Goal: Information Seeking & Learning: Learn about a topic

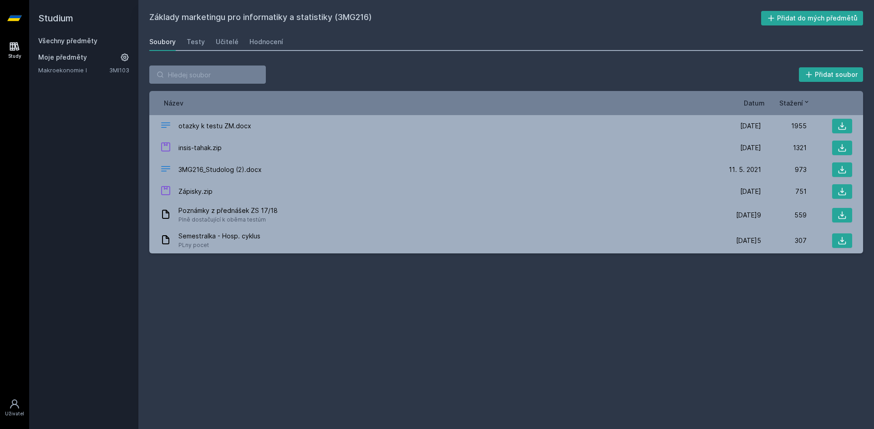
click at [75, 40] on link "Všechny předměty" at bounding box center [67, 41] width 59 height 8
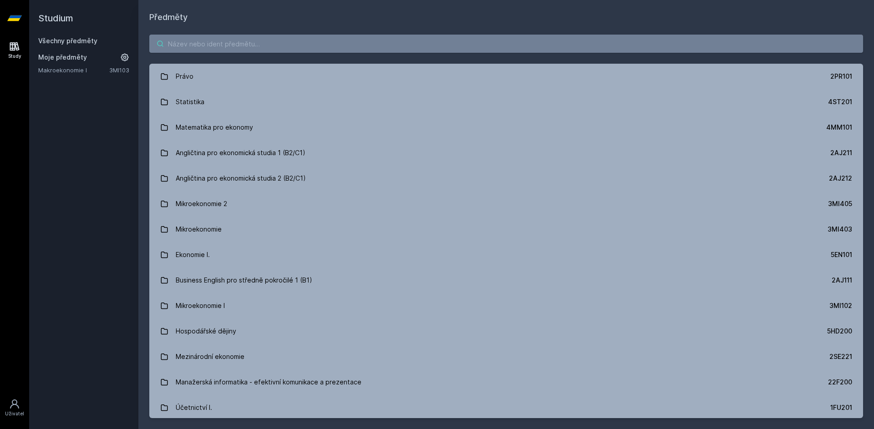
click at [264, 44] on input "search" at bounding box center [506, 44] width 714 height 18
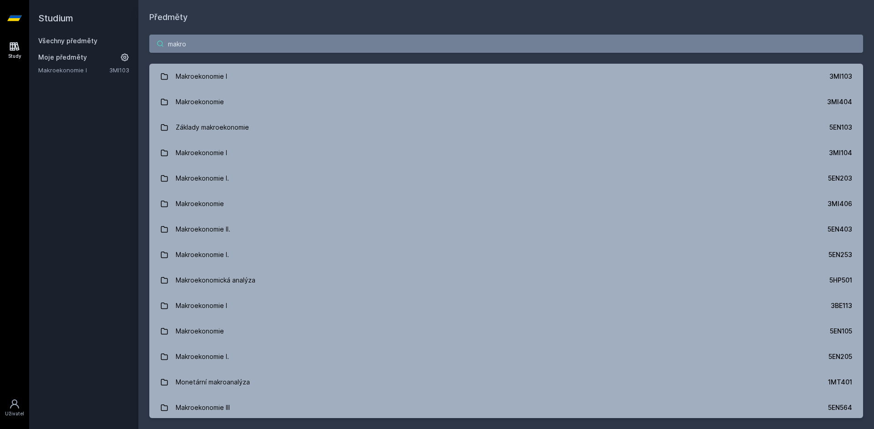
type input "makro"
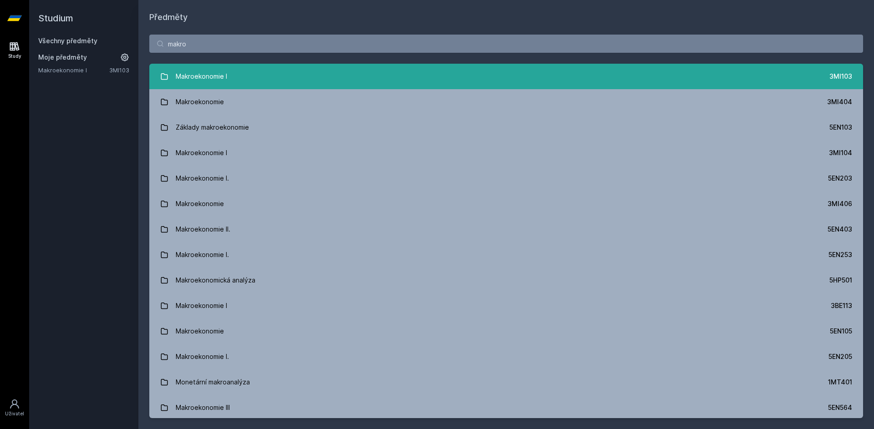
click at [337, 81] on link "Makroekonomie I 3MI103" at bounding box center [506, 77] width 714 height 26
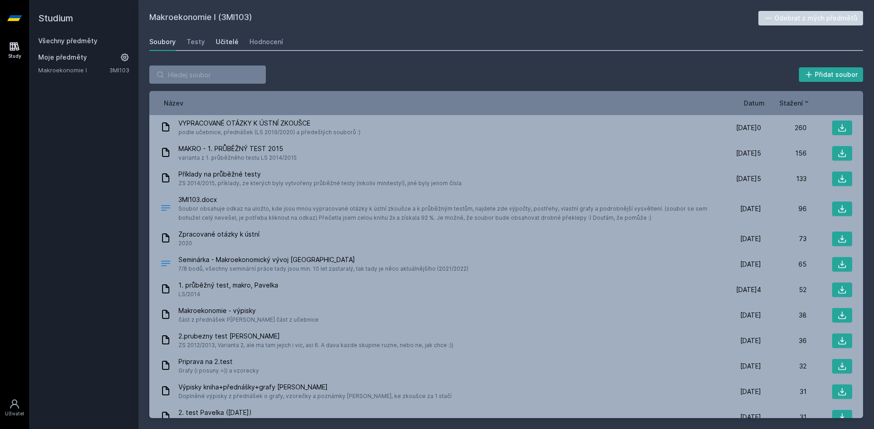
click at [221, 49] on link "Učitelé" at bounding box center [227, 42] width 23 height 18
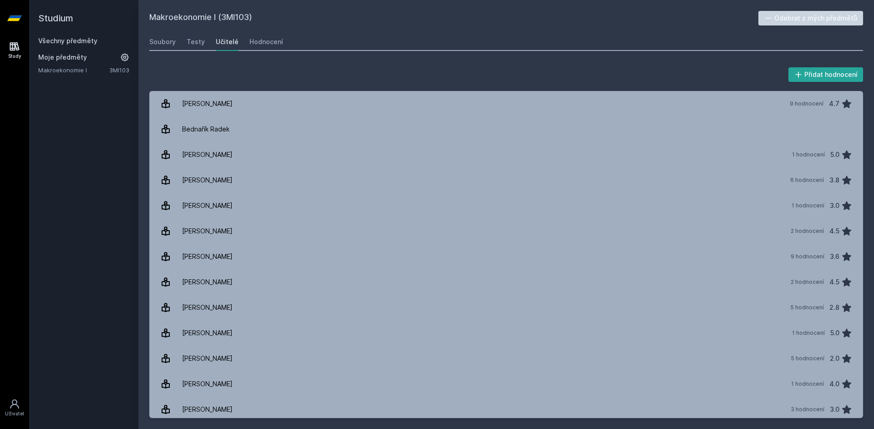
click at [227, 39] on div "Učitelé" at bounding box center [227, 41] width 23 height 9
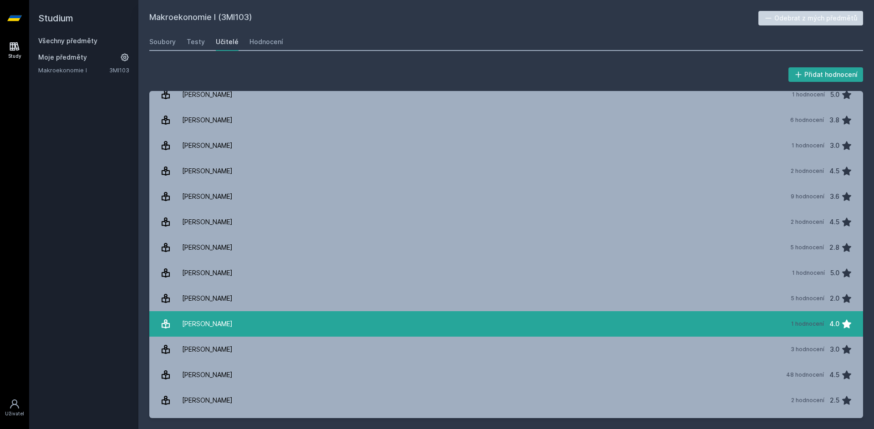
scroll to position [81, 0]
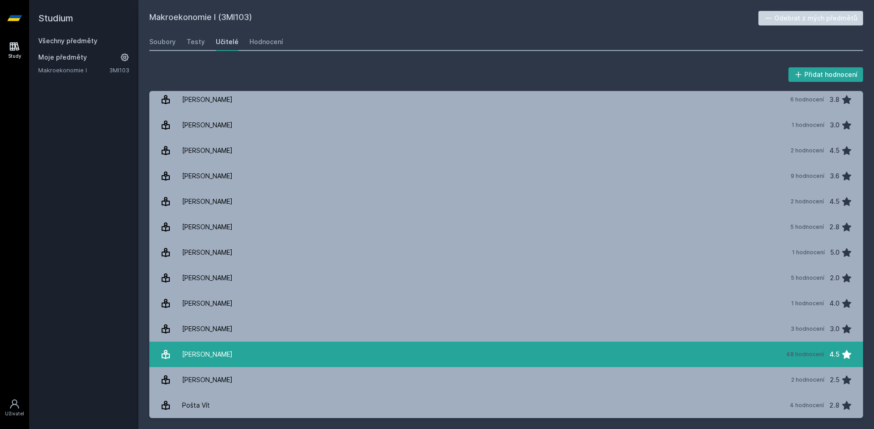
click at [240, 348] on link "[PERSON_NAME] 48 hodnocení 4.5" at bounding box center [506, 355] width 714 height 26
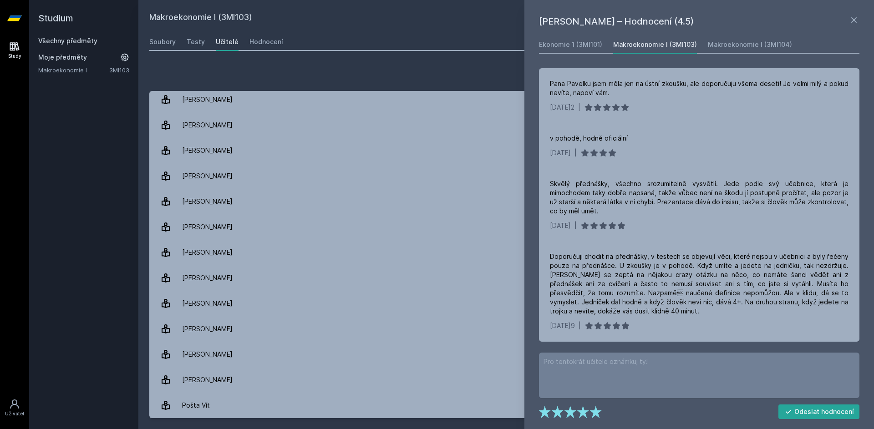
click at [80, 42] on link "Všechny předměty" at bounding box center [67, 41] width 59 height 8
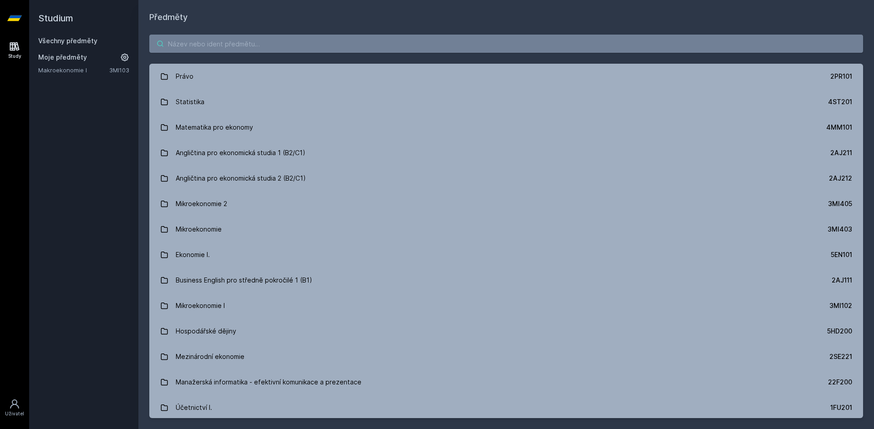
click at [215, 49] on input "search" at bounding box center [506, 44] width 714 height 18
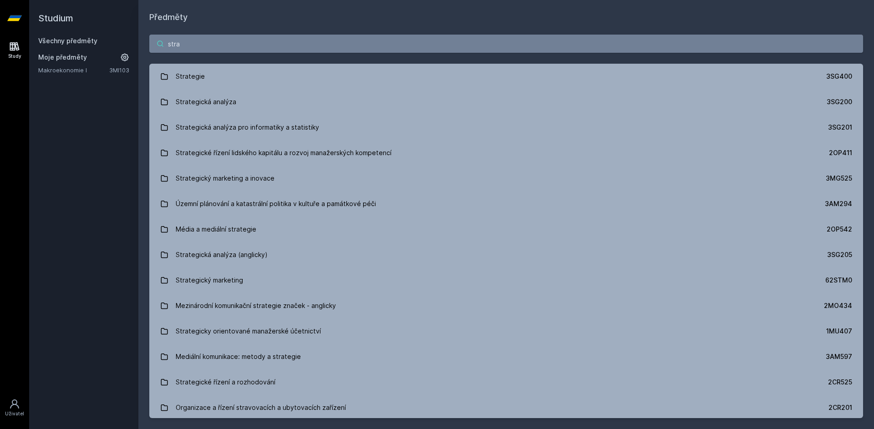
type input "stra"
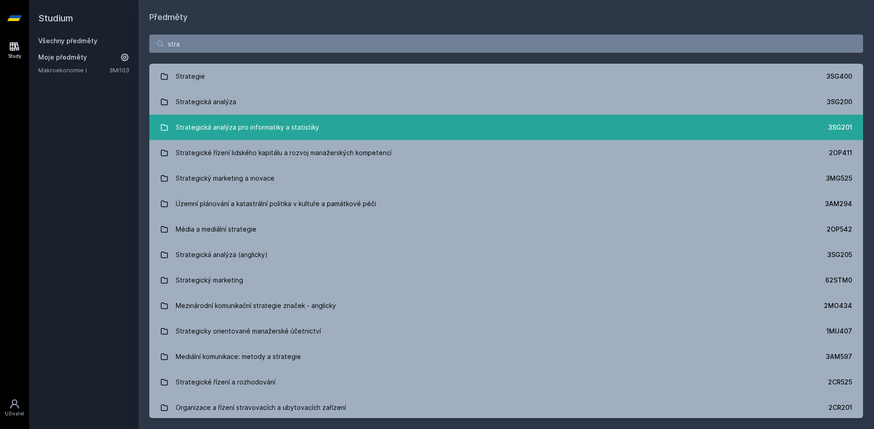
click at [273, 129] on div "Strategická analýza pro informatiky a statistiky" at bounding box center [247, 127] width 143 height 18
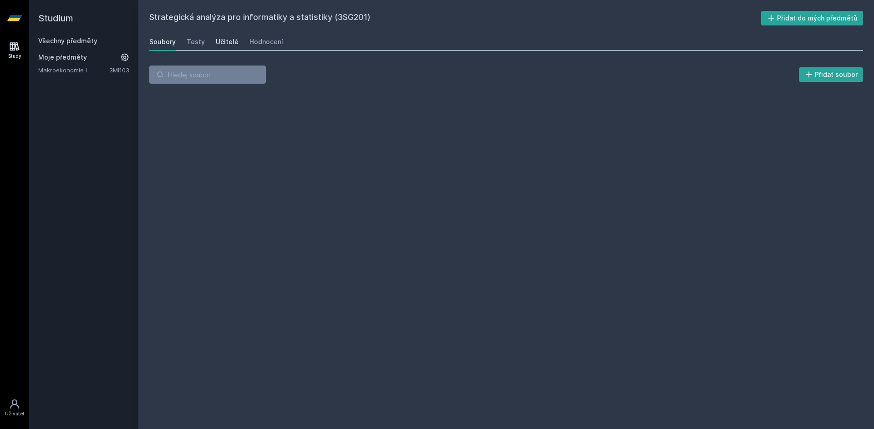
click at [223, 43] on div "Učitelé" at bounding box center [227, 41] width 23 height 9
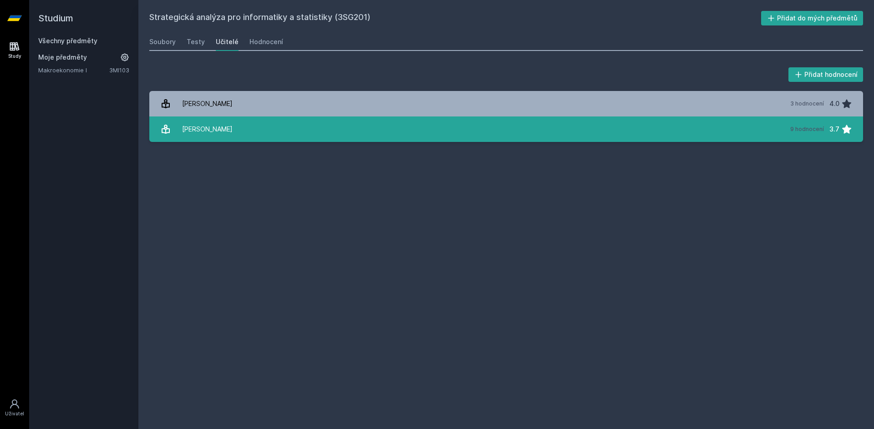
click at [218, 131] on div "[PERSON_NAME]" at bounding box center [207, 129] width 51 height 18
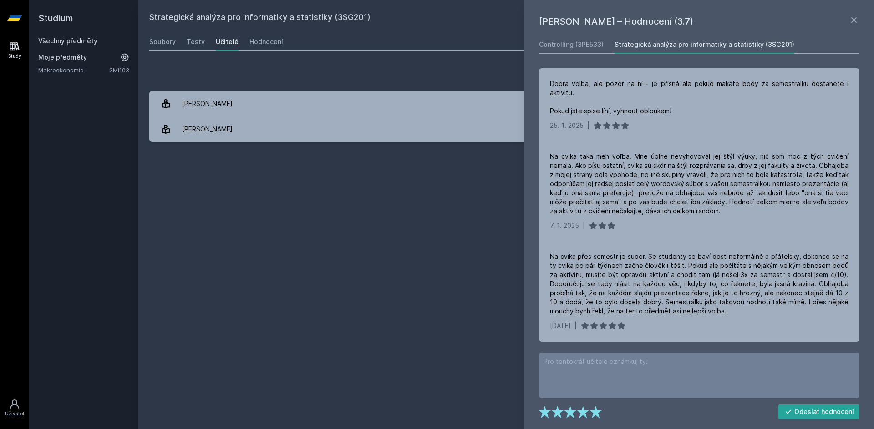
click at [63, 42] on link "Všechny předměty" at bounding box center [67, 41] width 59 height 8
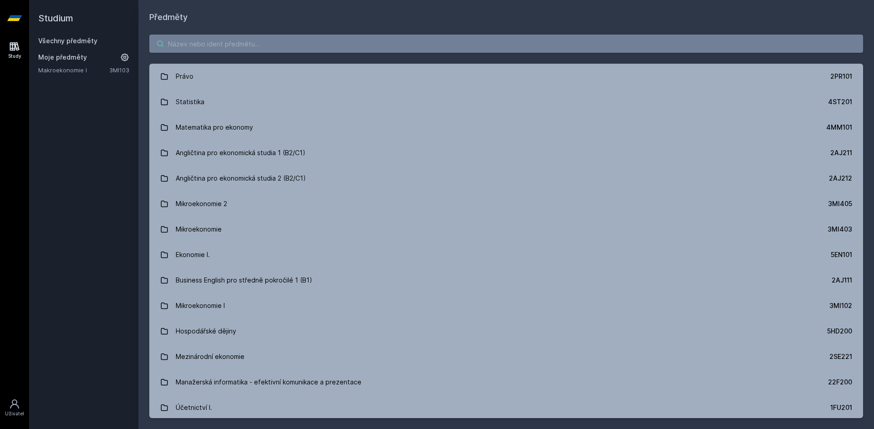
click at [225, 45] on input "search" at bounding box center [506, 44] width 714 height 18
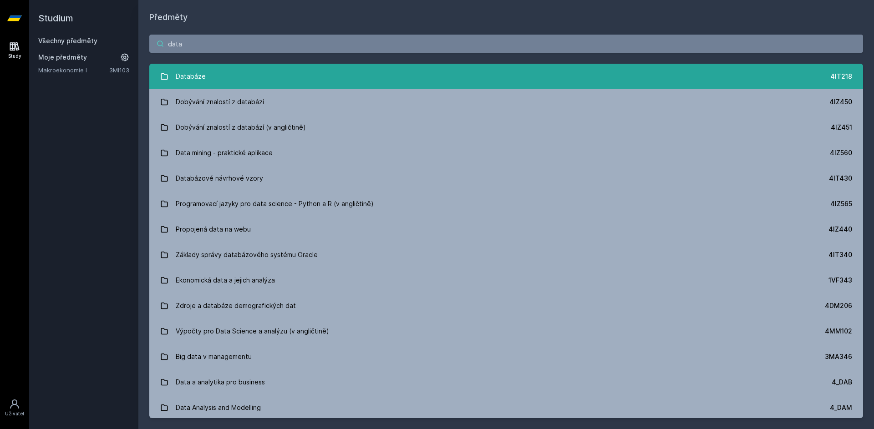
type input "data"
click at [218, 75] on link "Databáze 4IT218" at bounding box center [506, 77] width 714 height 26
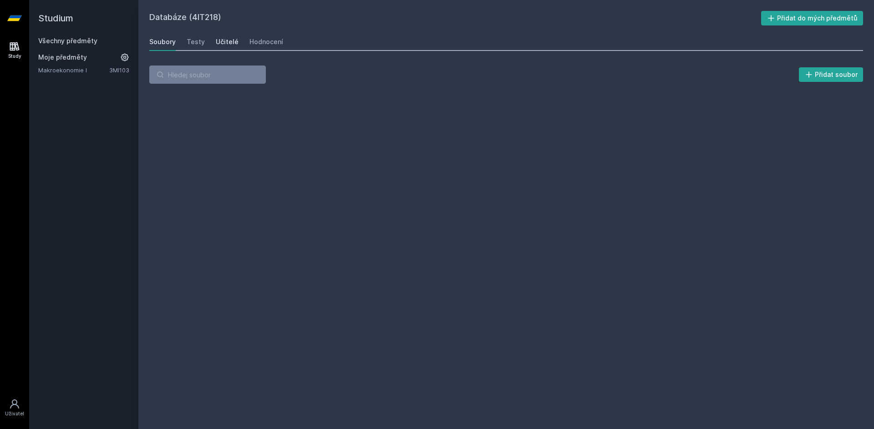
click at [226, 41] on div "Učitelé" at bounding box center [227, 41] width 23 height 9
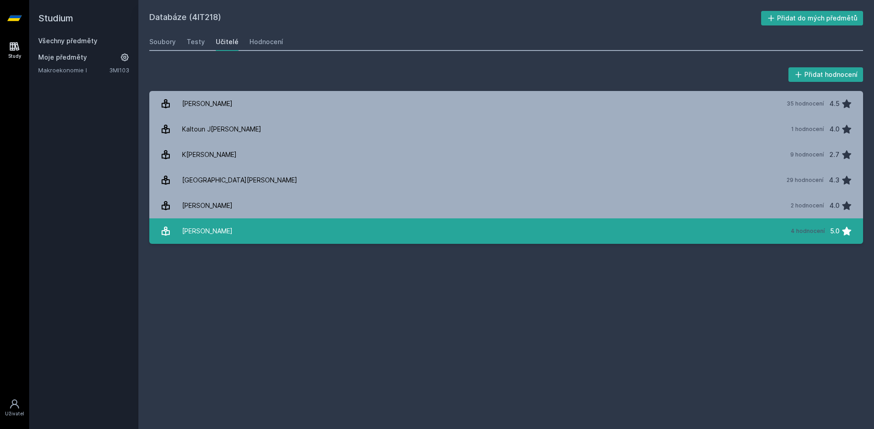
click at [294, 229] on link "V[PERSON_NAME] 4 hodnocení 5.0" at bounding box center [506, 232] width 714 height 26
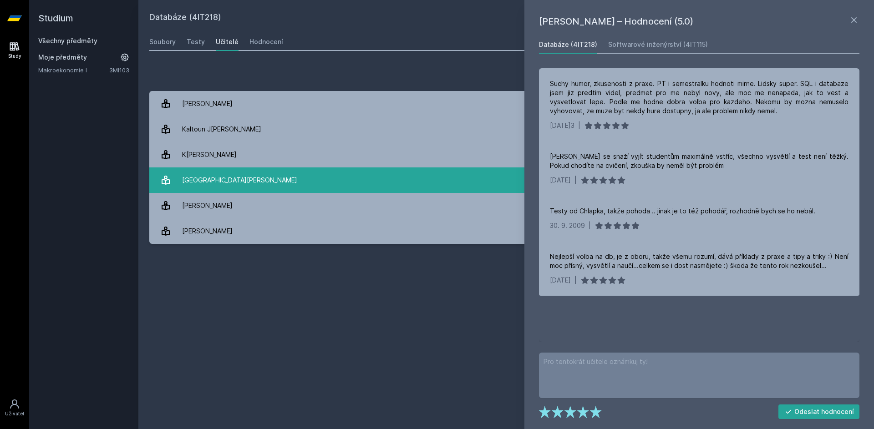
click at [268, 182] on link "[GEOGRAPHIC_DATA][PERSON_NAME] 29 hodnocení 4.3" at bounding box center [506, 181] width 714 height 26
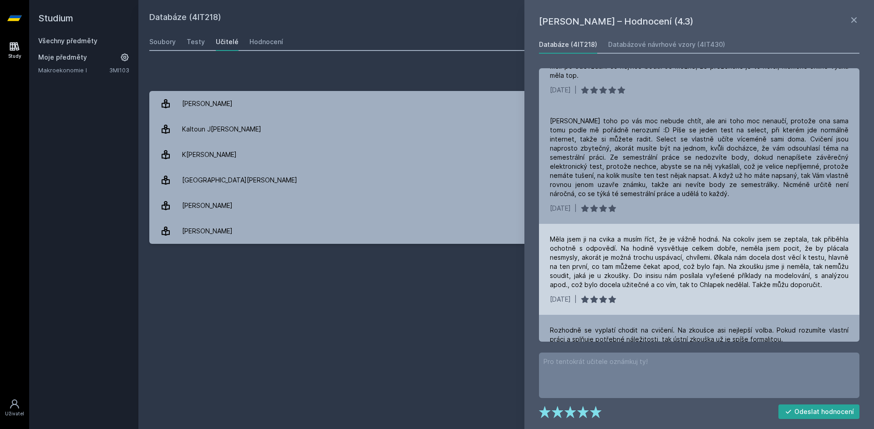
scroll to position [717, 0]
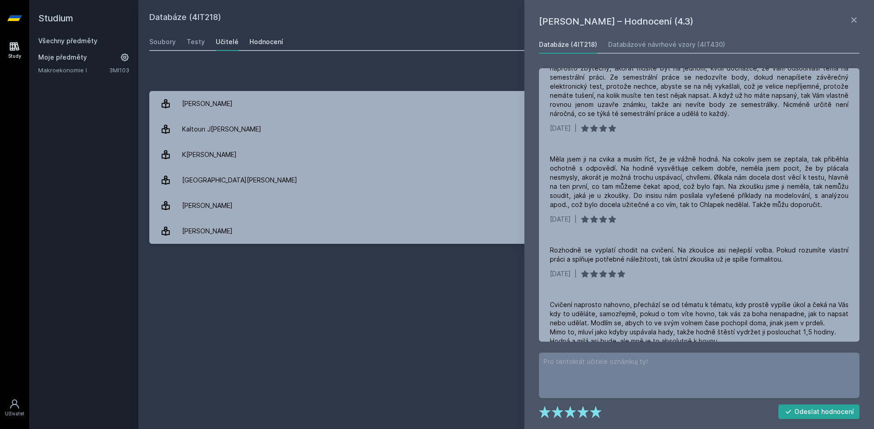
click at [268, 45] on div "Hodnocení" at bounding box center [267, 41] width 34 height 9
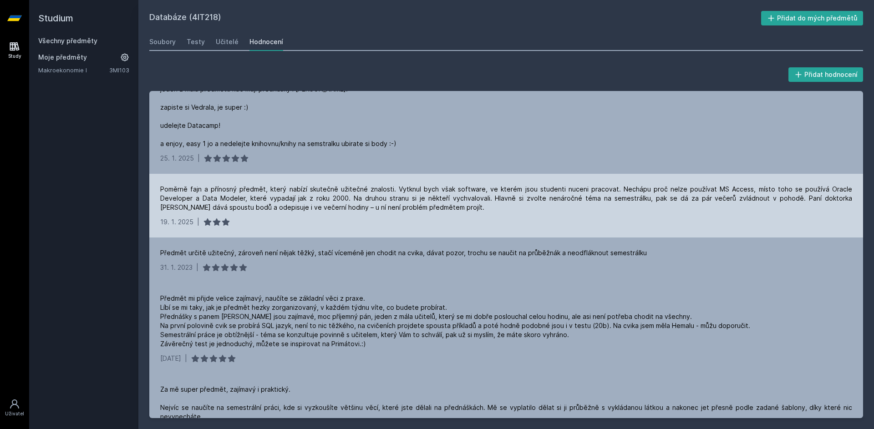
scroll to position [91, 0]
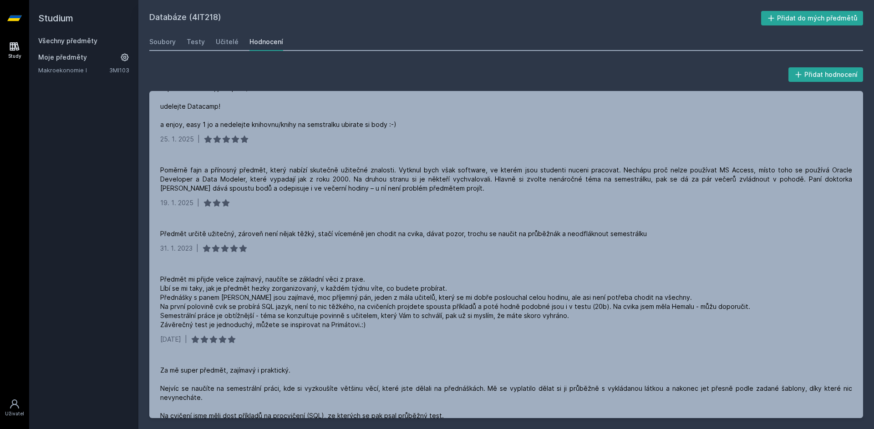
click at [85, 42] on link "Všechny předměty" at bounding box center [67, 41] width 59 height 8
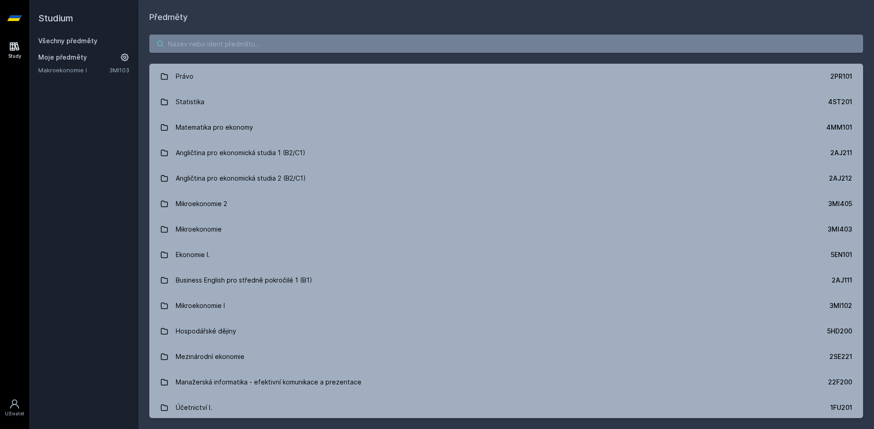
click at [193, 47] on input "search" at bounding box center [506, 44] width 714 height 18
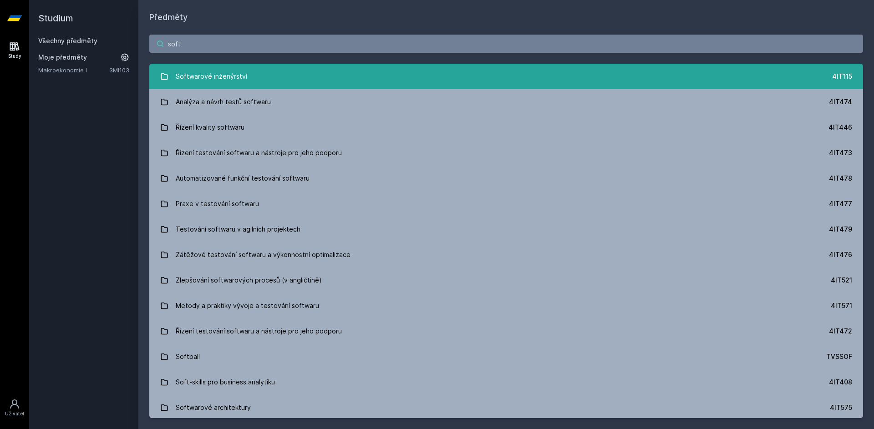
type input "soft"
click at [245, 77] on link "Softwarové inženýrství 4IT115" at bounding box center [506, 77] width 714 height 26
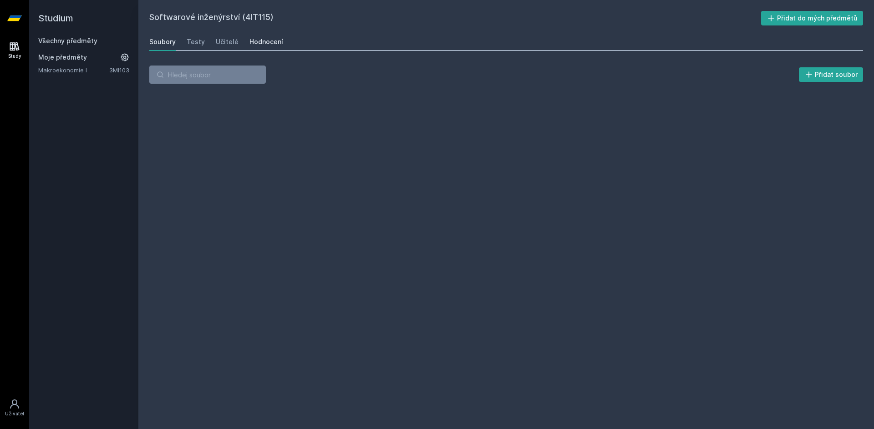
click at [254, 41] on div "Hodnocení" at bounding box center [267, 41] width 34 height 9
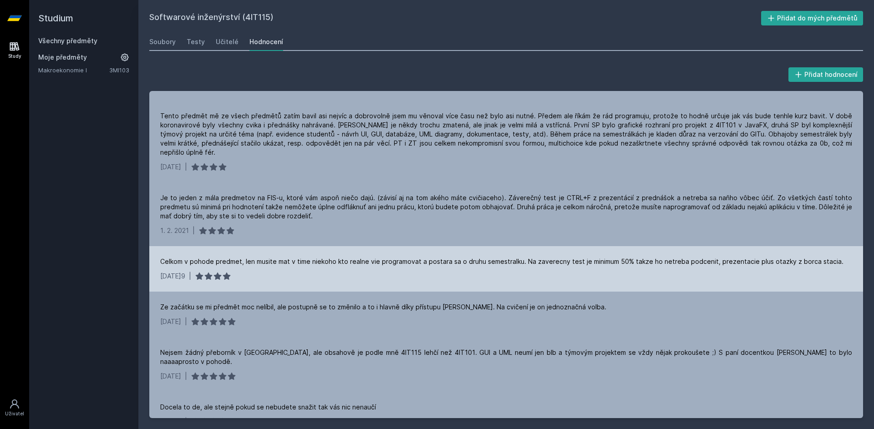
scroll to position [182, 0]
